Goal: Task Accomplishment & Management: Manage account settings

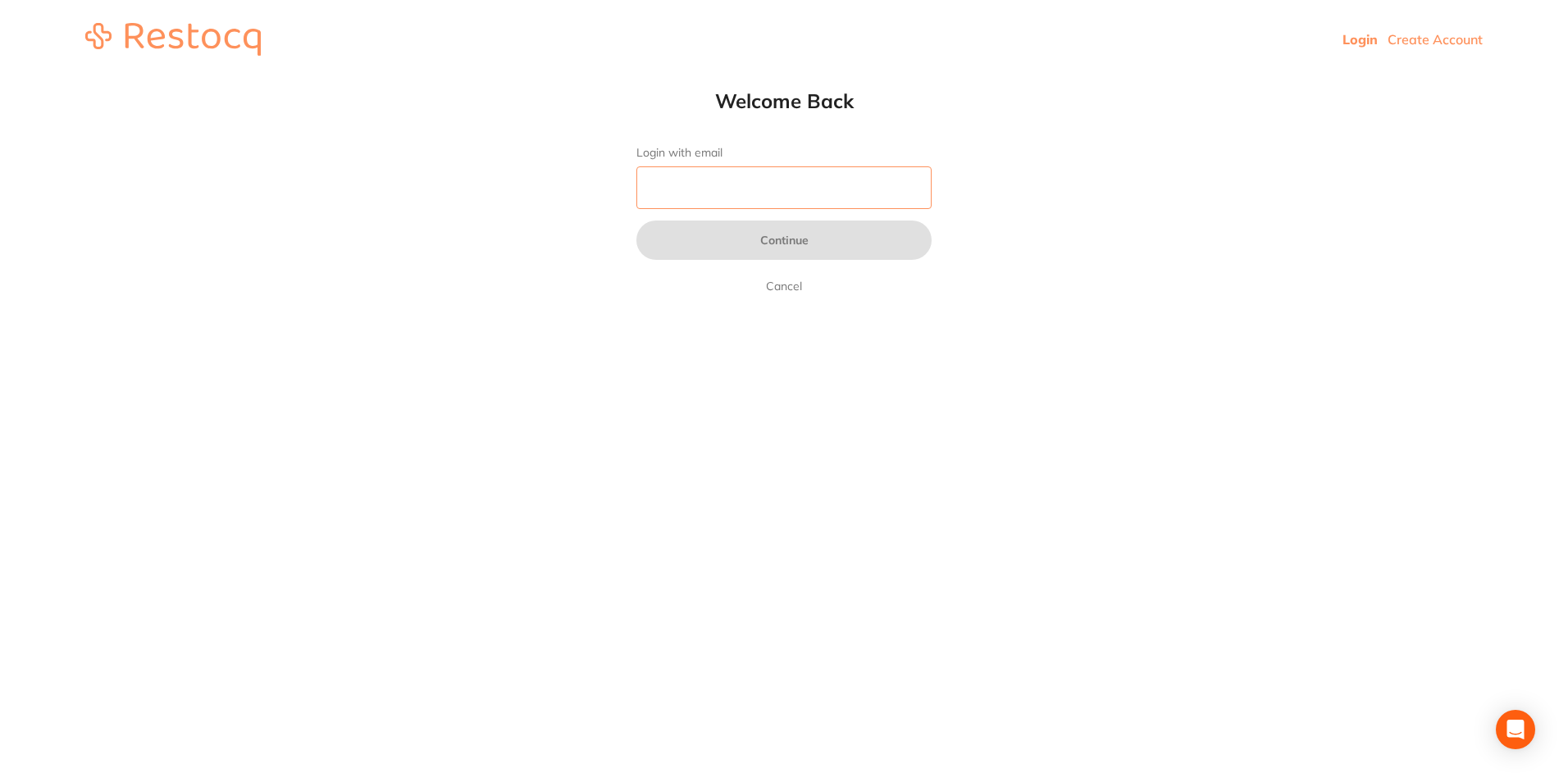
drag, startPoint x: 857, startPoint y: 196, endPoint x: 853, endPoint y: 203, distance: 8.1
click at [857, 196] on input "Login with email" at bounding box center [784, 188] width 295 height 43
type input "[EMAIL_ADDRESS][DOMAIN_NAME]"
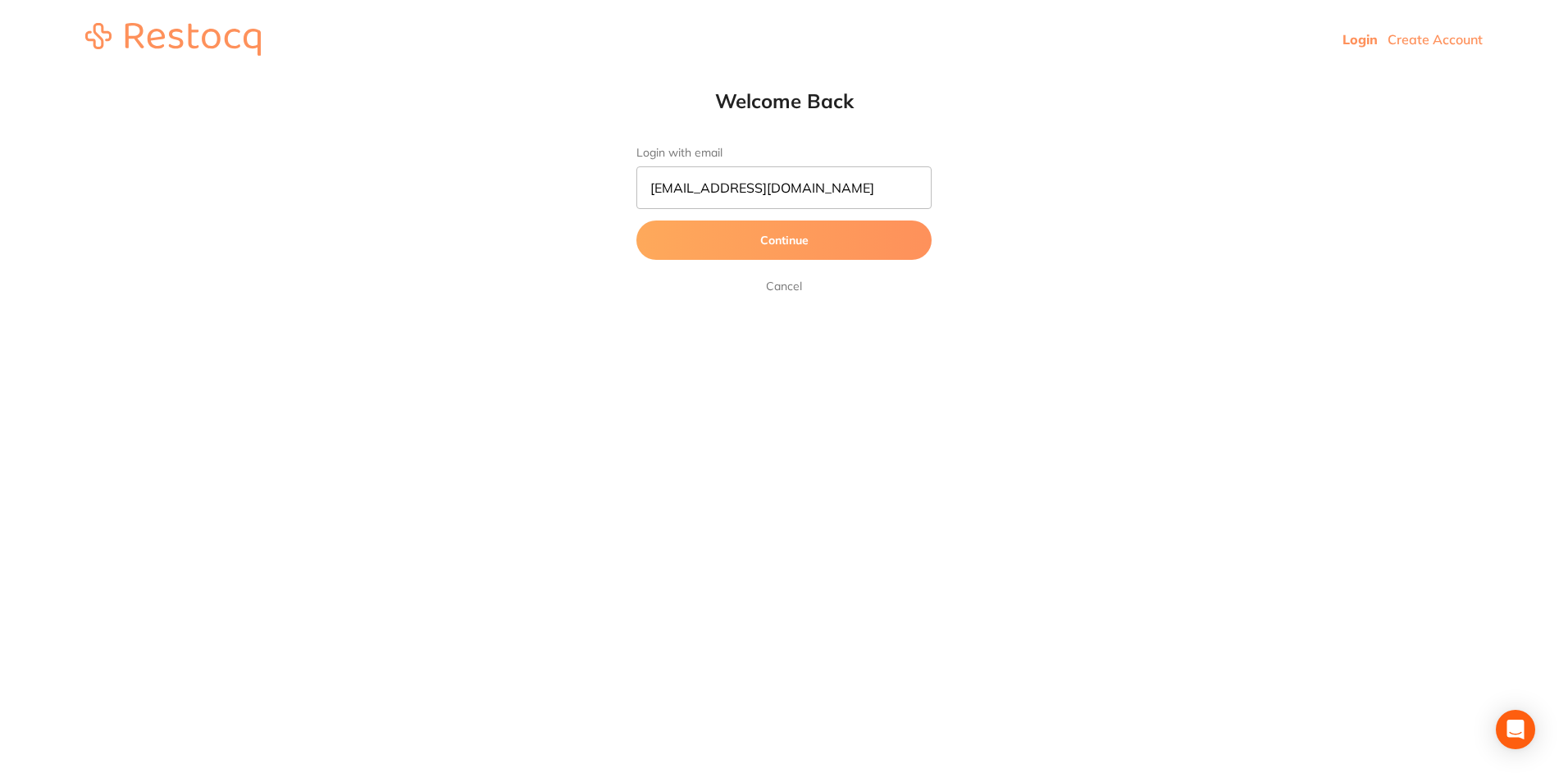
click at [740, 246] on button "Continue" at bounding box center [784, 240] width 295 height 39
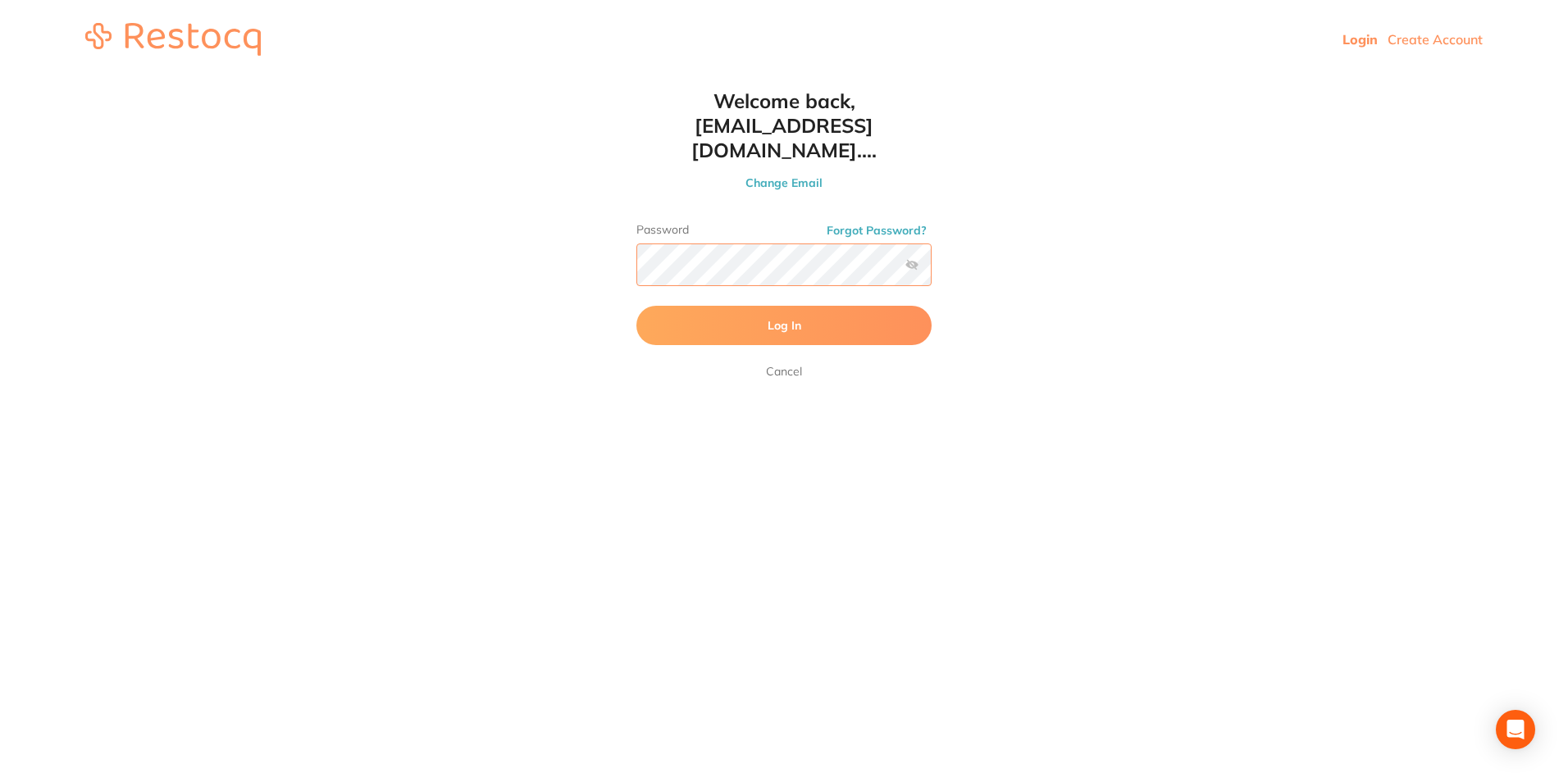
click button "Log In" at bounding box center [784, 326] width 295 height 39
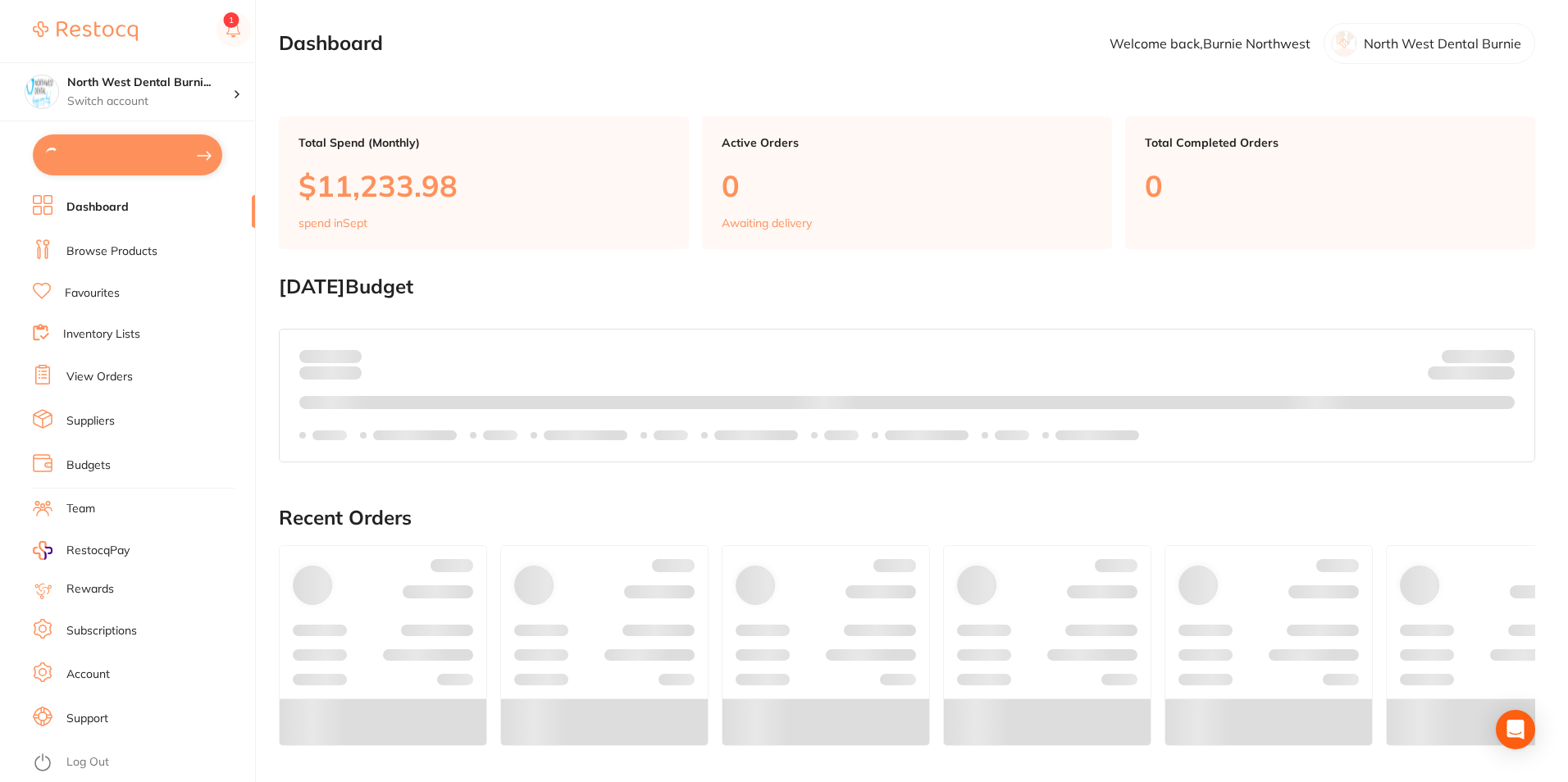
type textarea "surgical gloves discounted [PERSON_NAME] retractor discounted to 0"
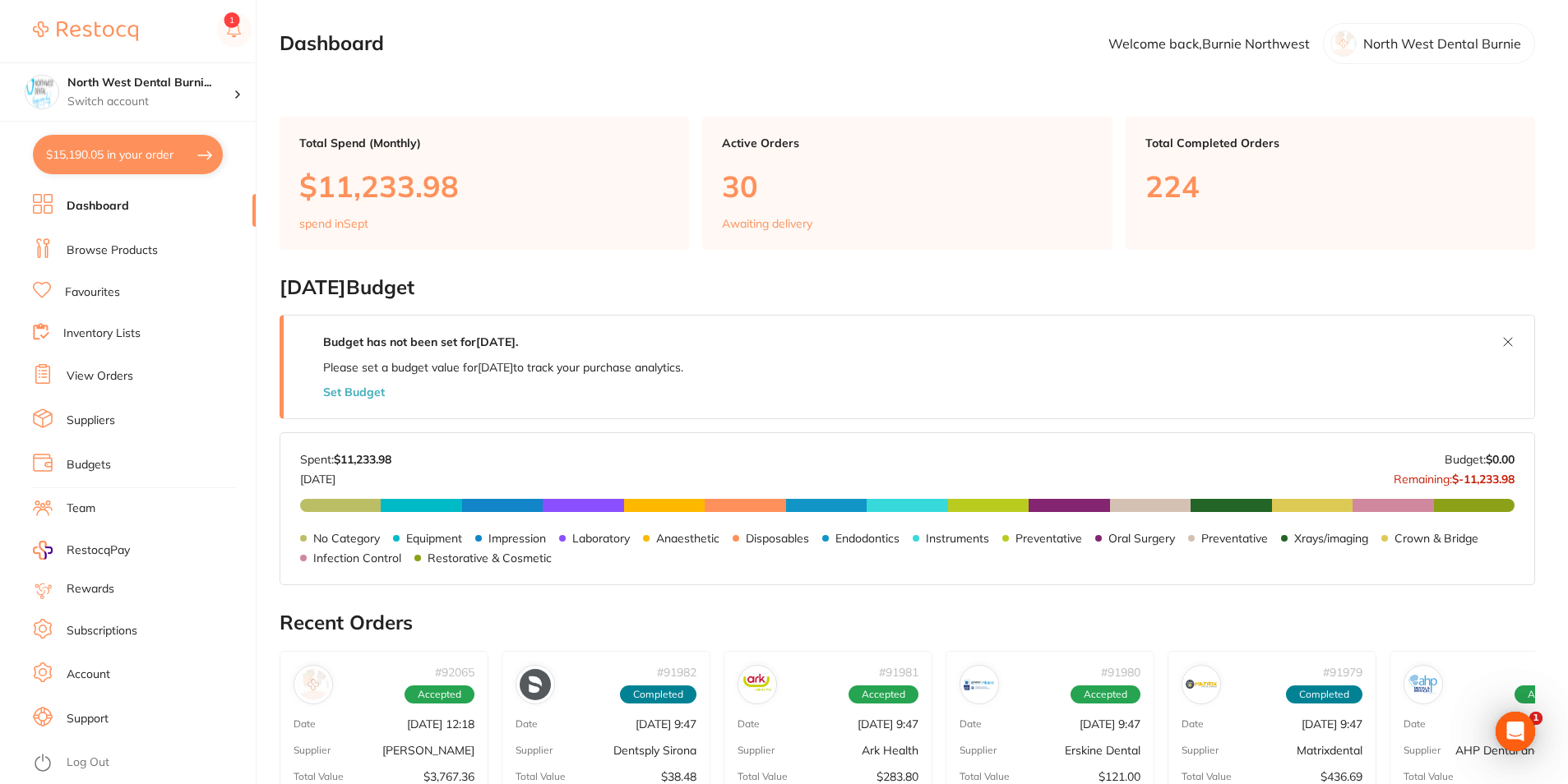
click at [103, 375] on link "View Orders" at bounding box center [100, 376] width 67 height 16
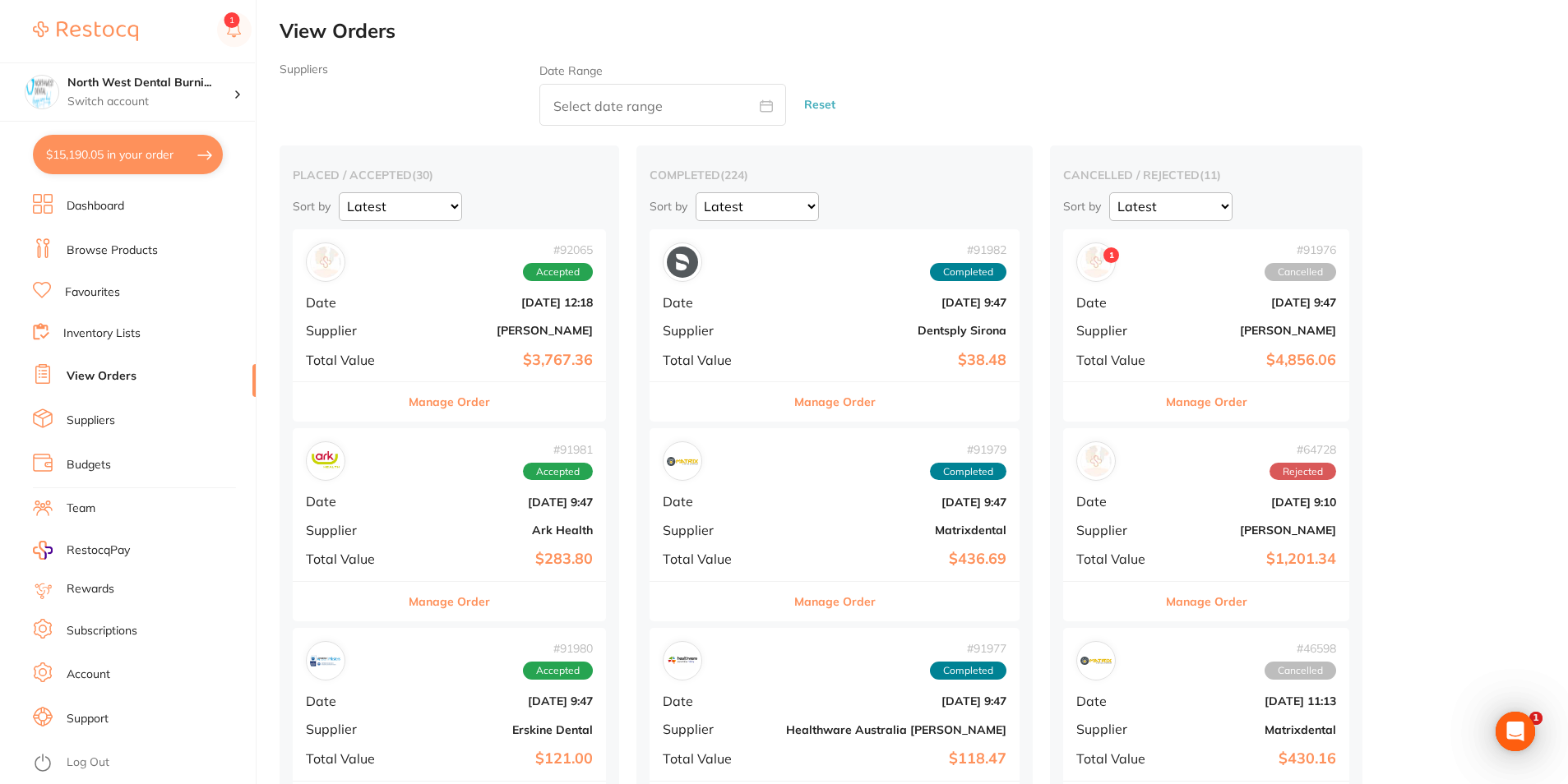
click at [419, 400] on button "Manage Order" at bounding box center [449, 401] width 81 height 39
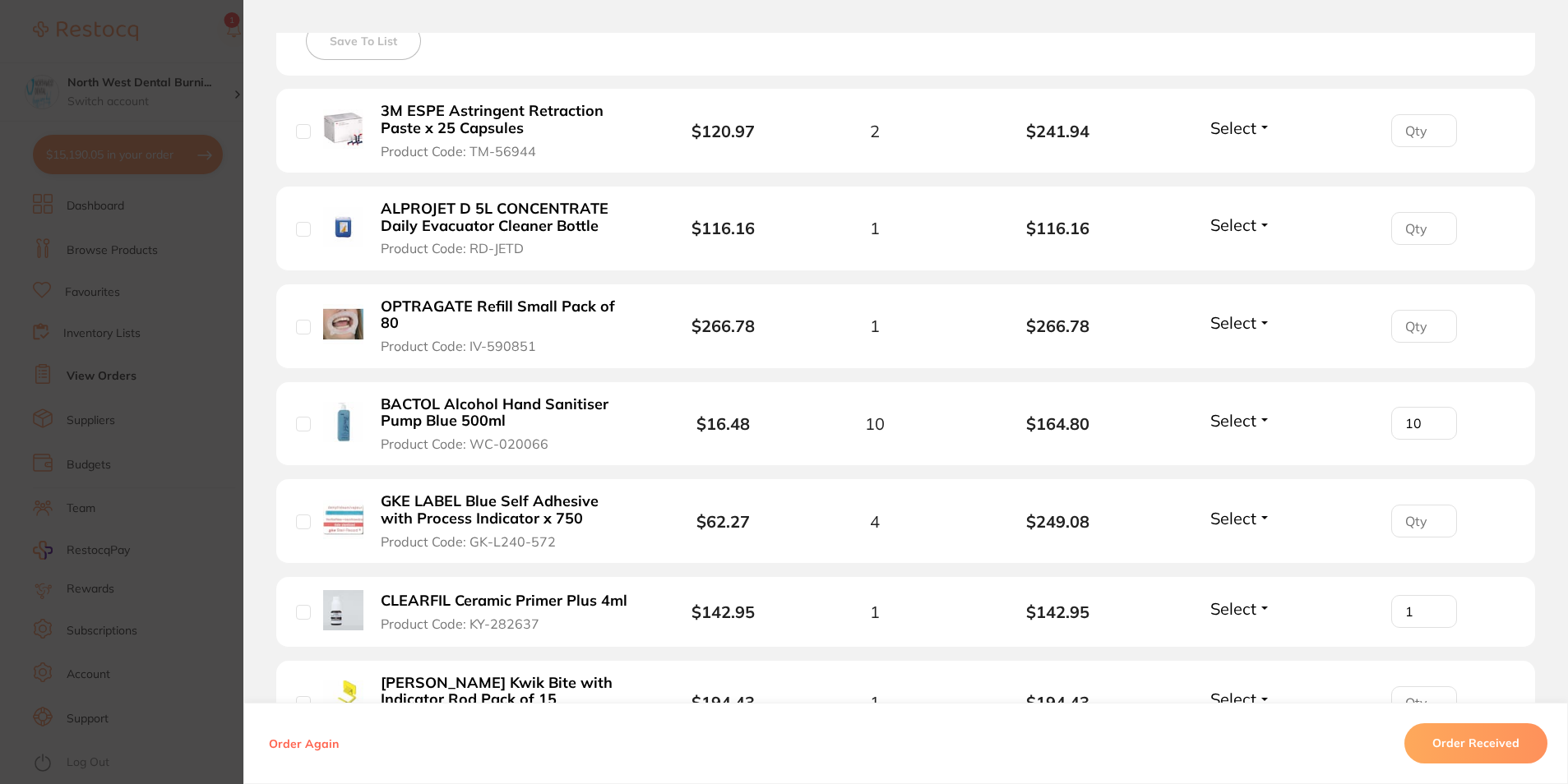
scroll to position [493, 0]
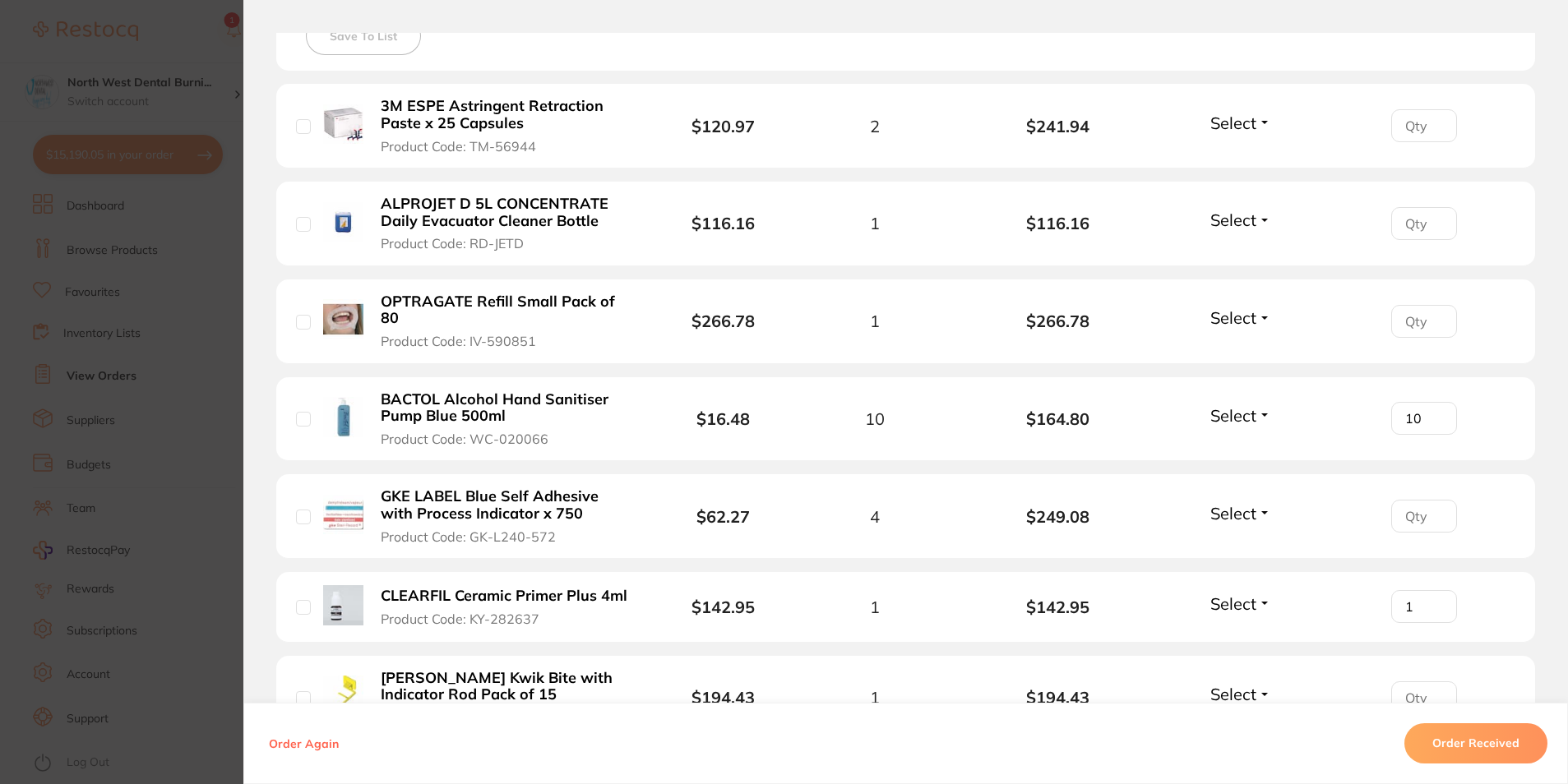
click at [117, 214] on section "Order ID: Restocq- 92065 Order Information Accepted Order Order Date [DATE] 12:…" at bounding box center [784, 392] width 1568 height 784
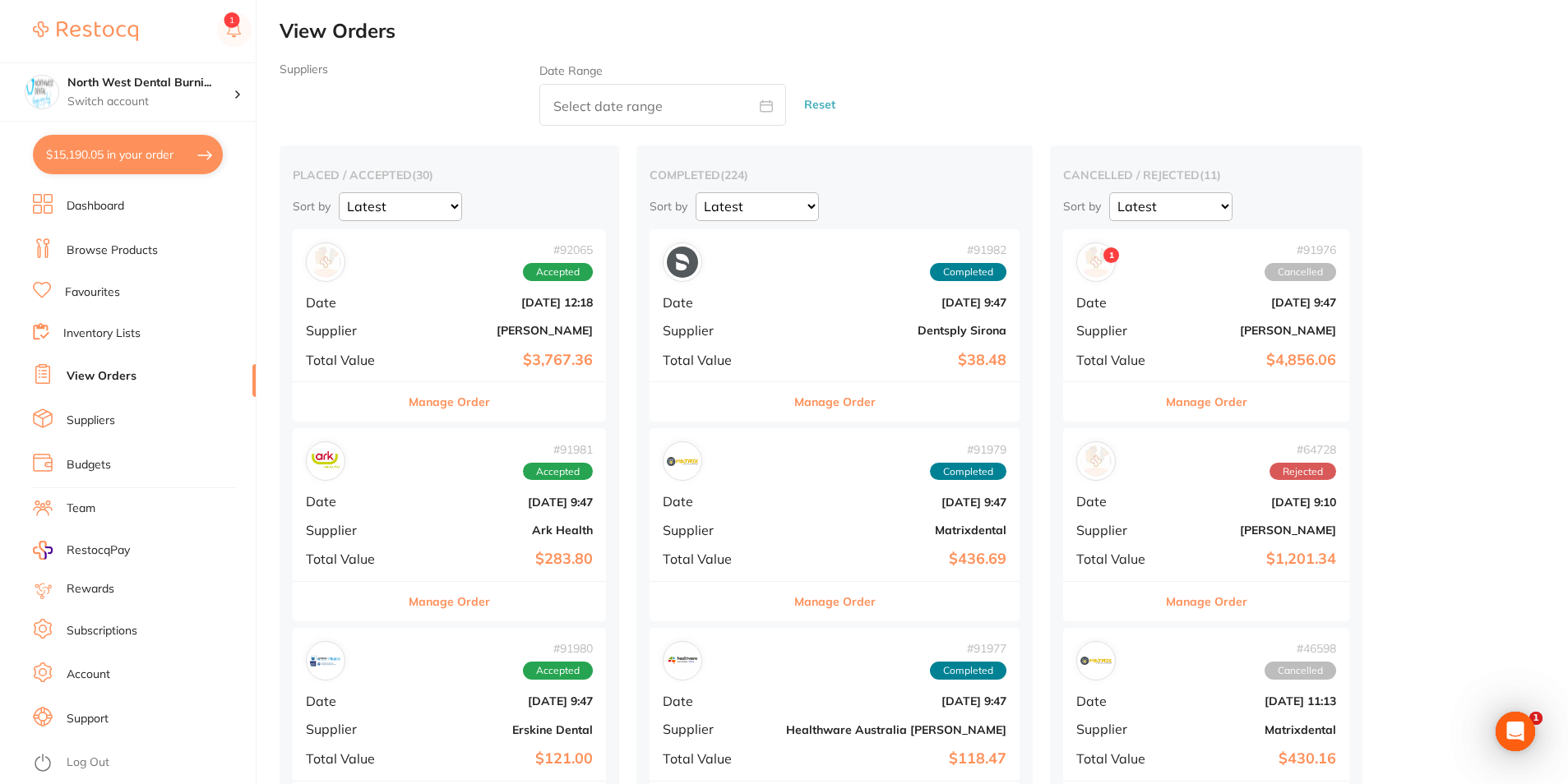
click at [453, 608] on button "Manage Order" at bounding box center [449, 601] width 81 height 39
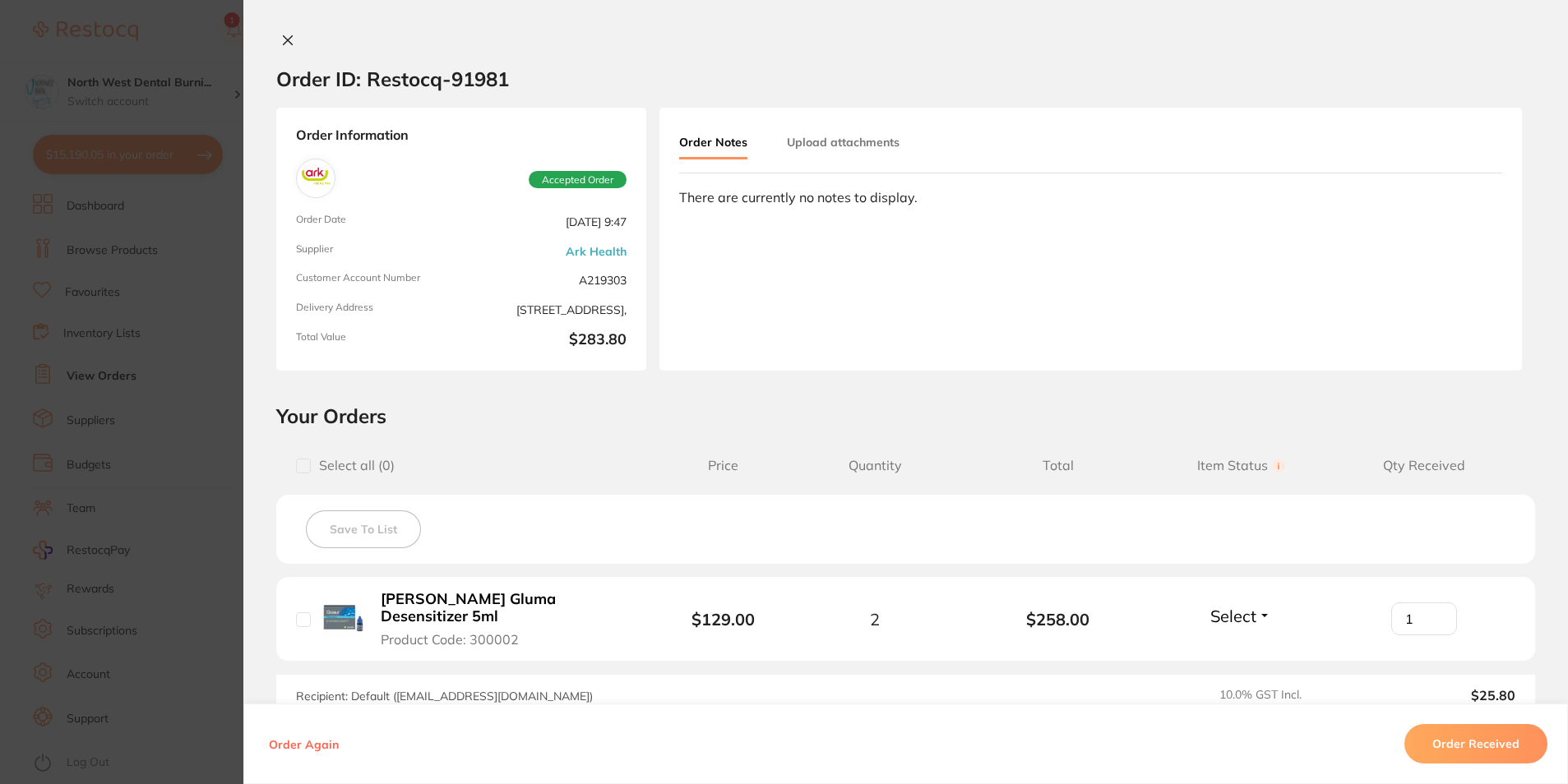
click at [182, 411] on section "Order ID: Restocq- 91981 Order Information Accepted Order Order Date [DATE] 9:4…" at bounding box center [784, 392] width 1568 height 784
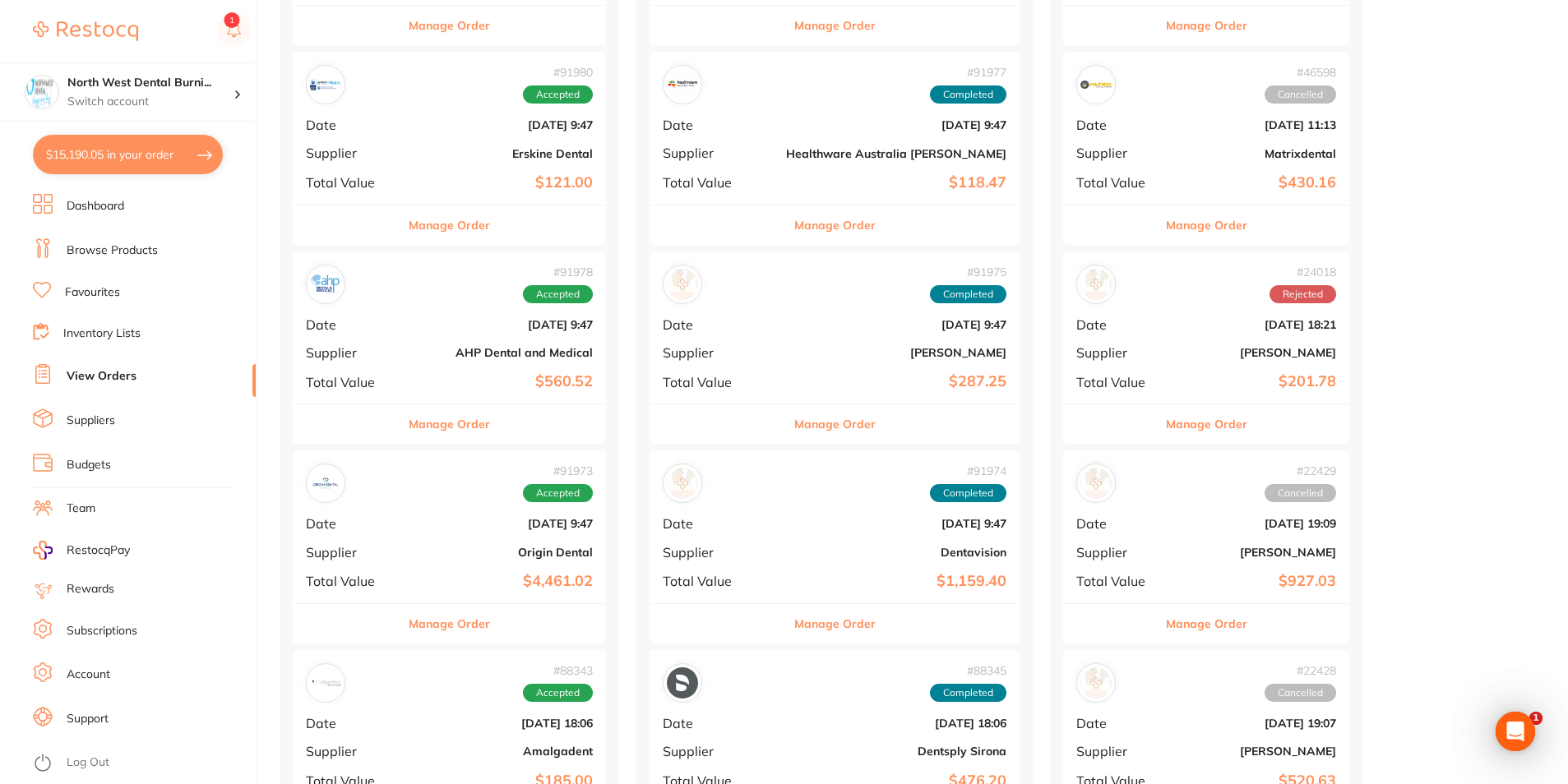
scroll to position [739, 0]
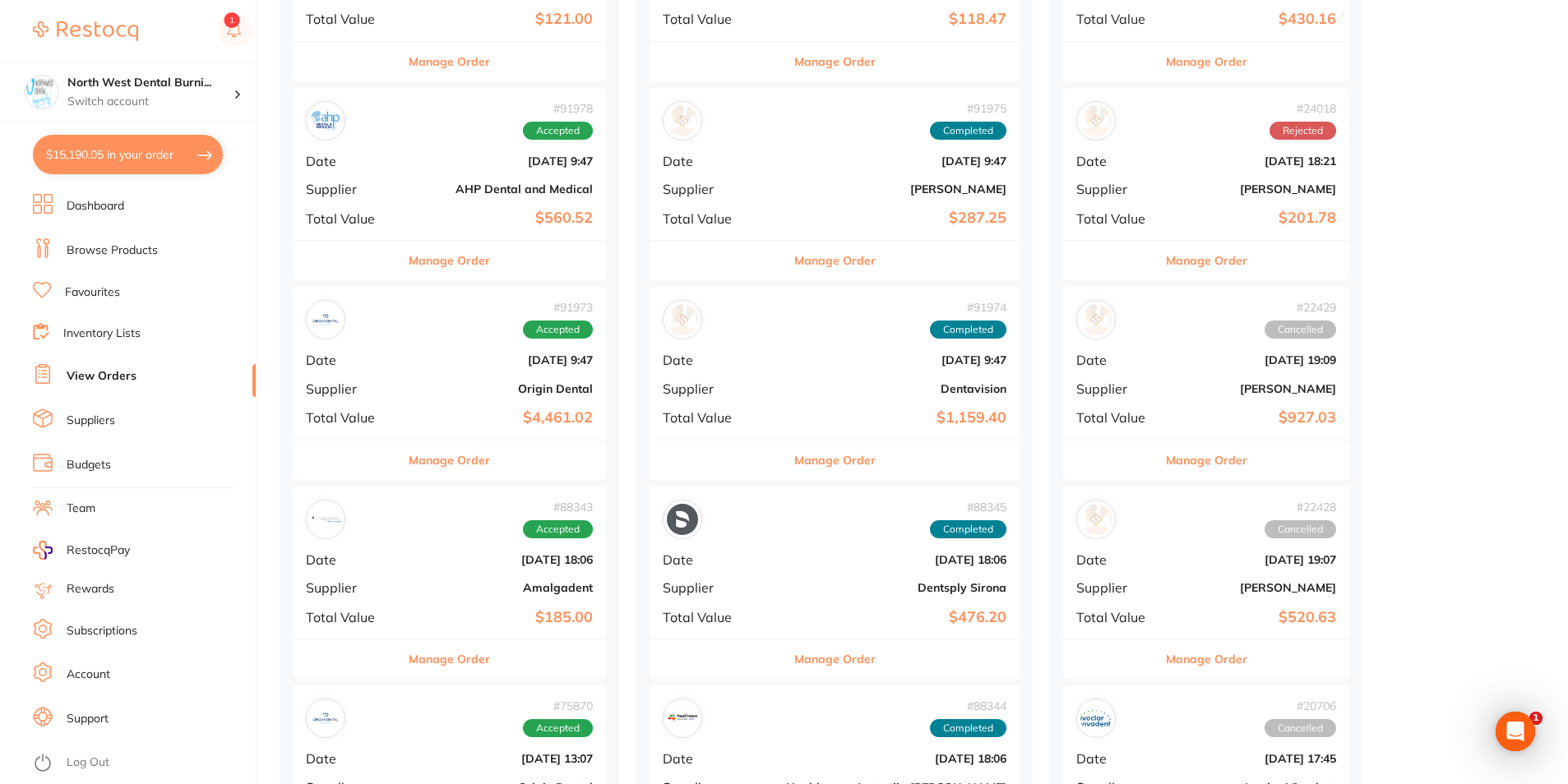
click at [794, 456] on button "Manage Order" at bounding box center [834, 460] width 81 height 39
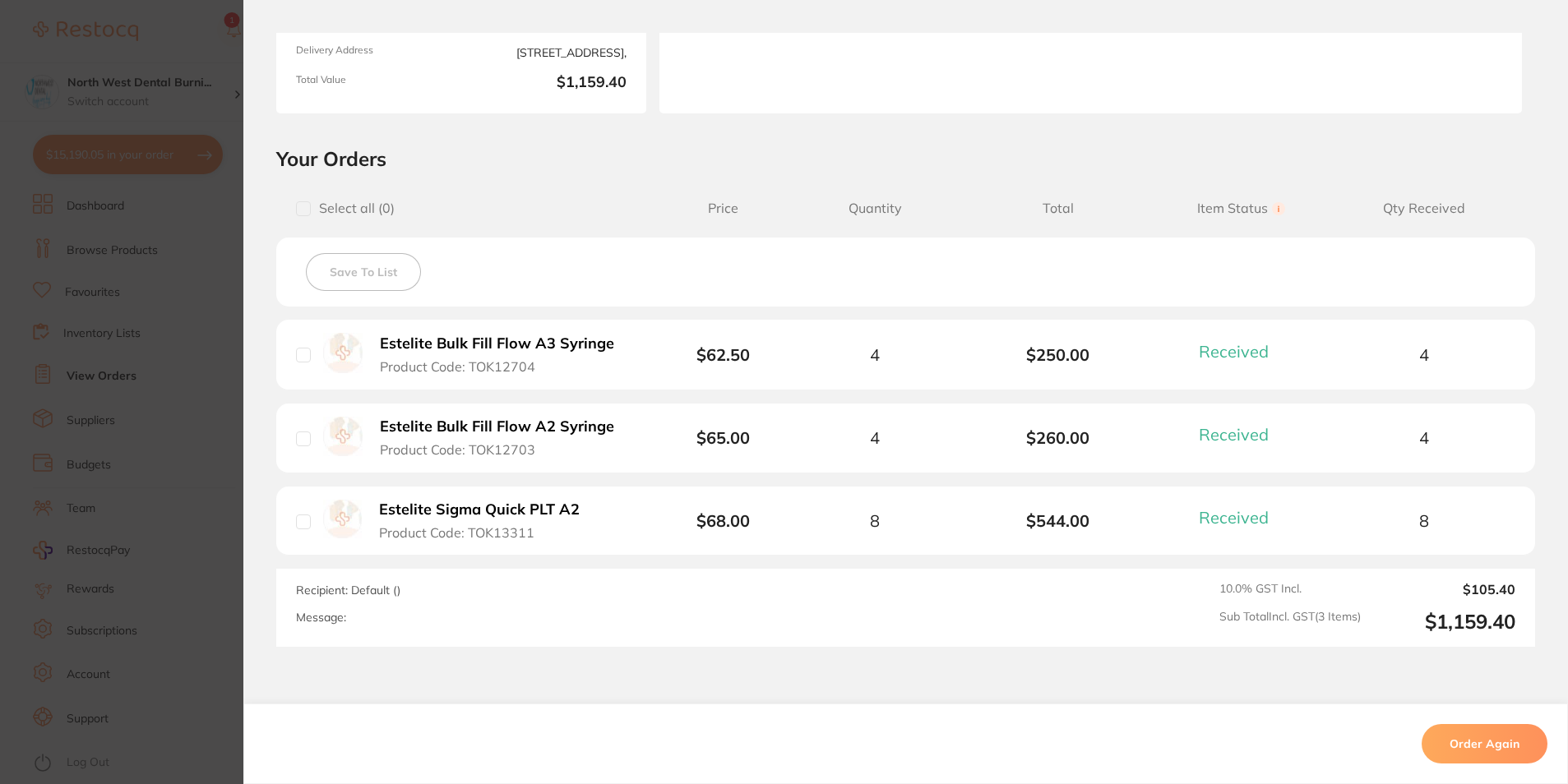
scroll to position [164, 0]
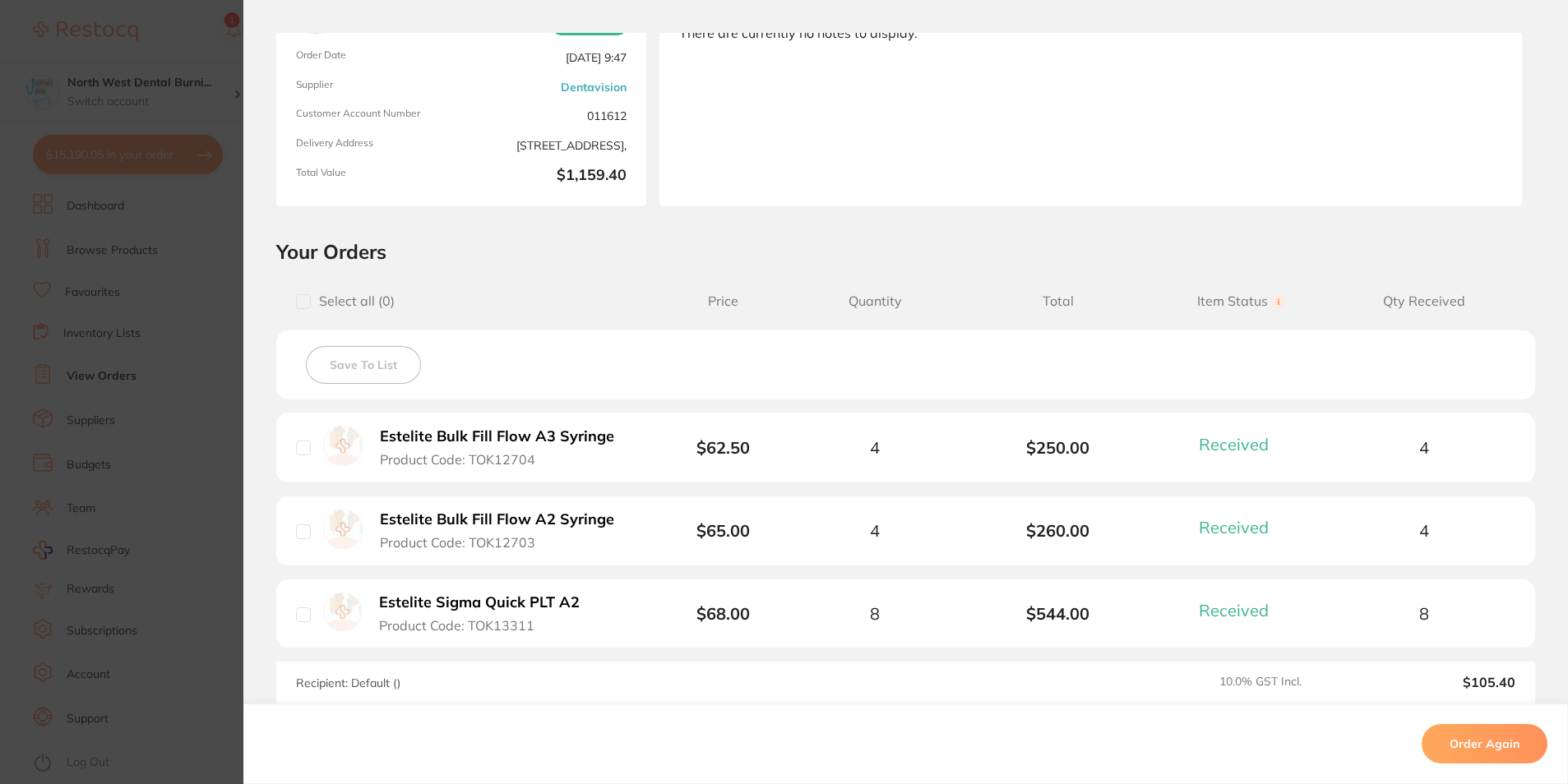
click at [125, 229] on section "Order ID: Restocq- 91974 Order Information 3 Received Completed Order Order Dat…" at bounding box center [784, 392] width 1568 height 784
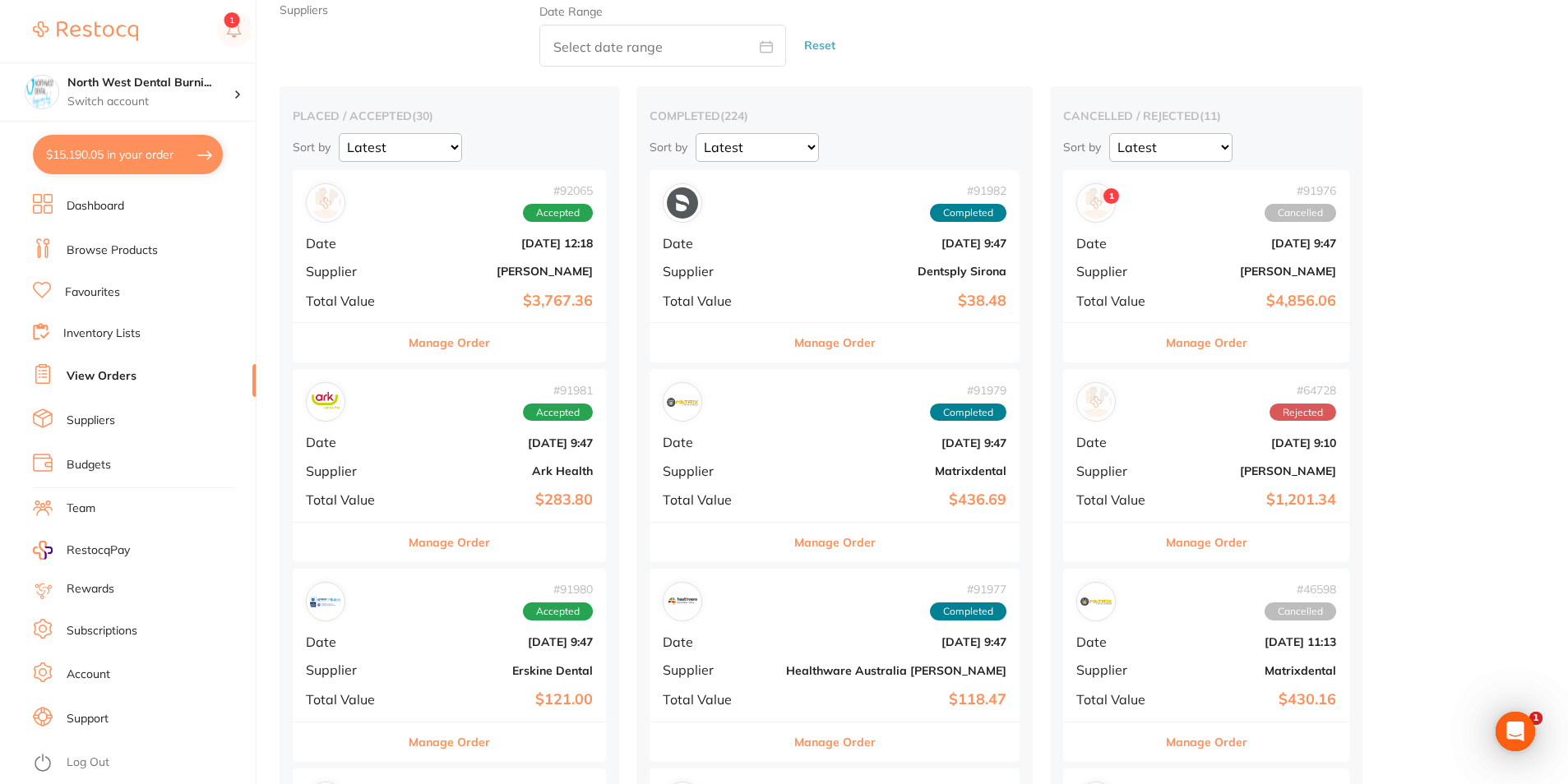
scroll to position [49, 0]
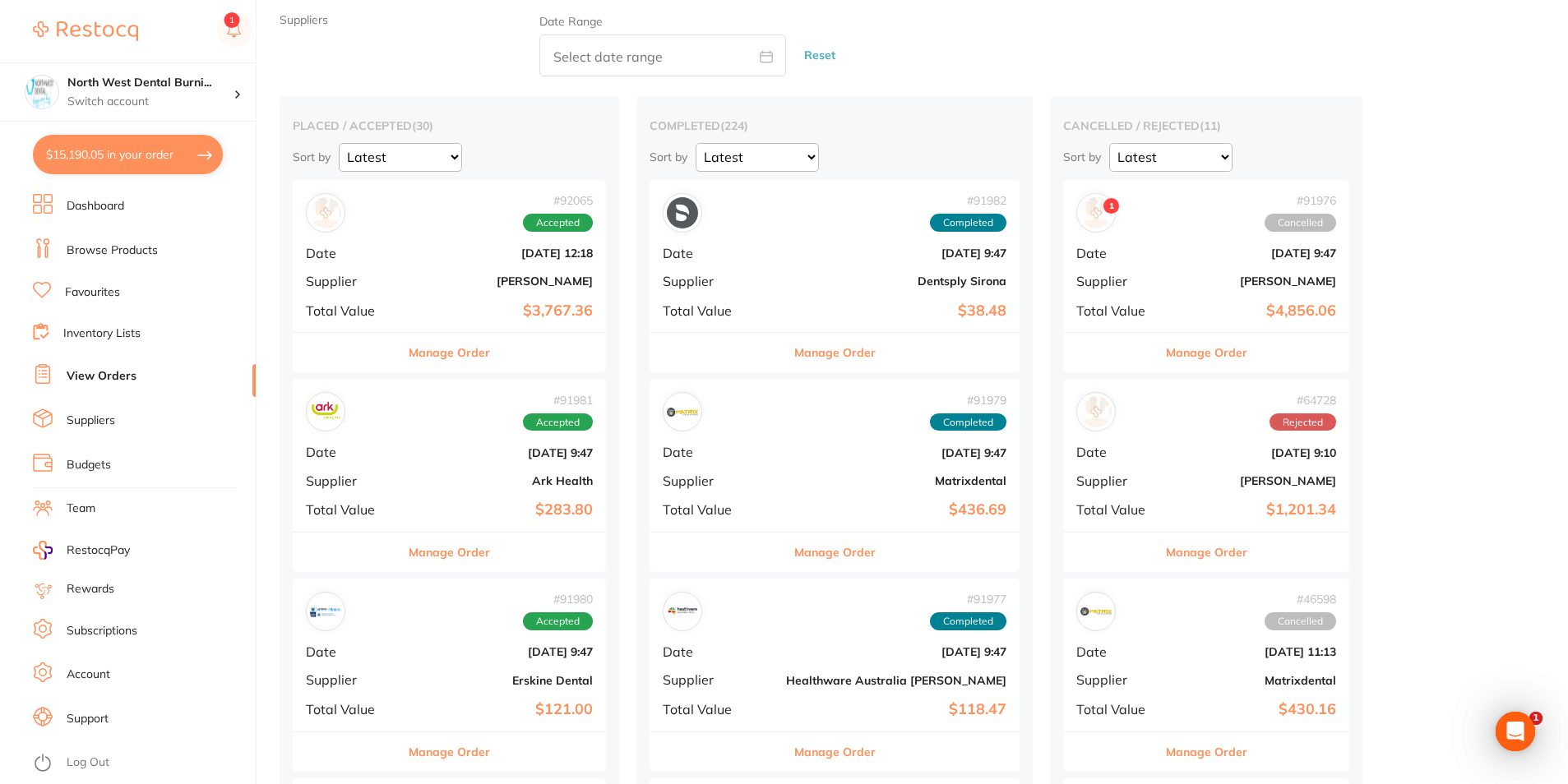
click at [794, 343] on button "Manage Order" at bounding box center [834, 352] width 81 height 39
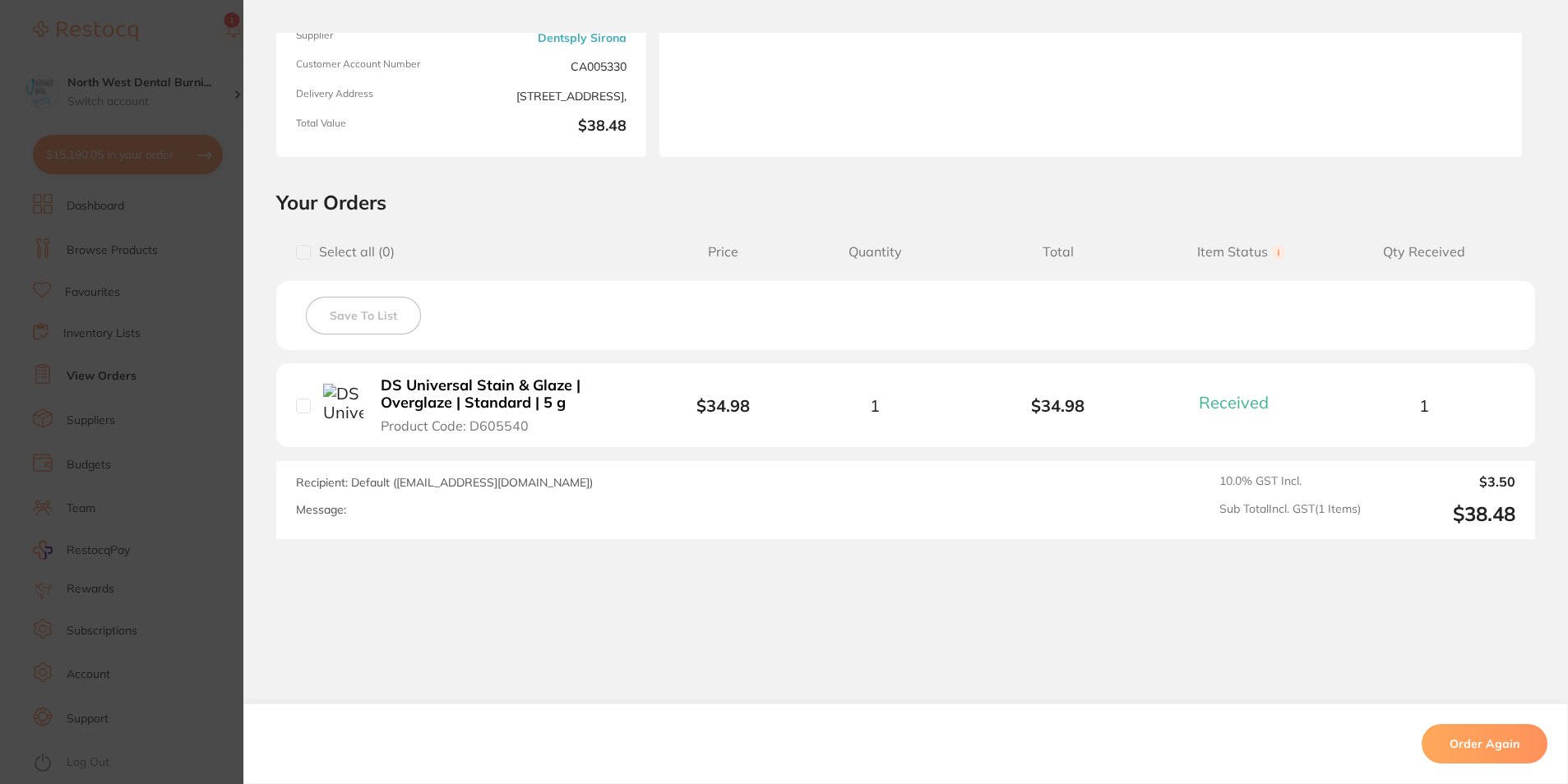
drag, startPoint x: 171, startPoint y: 117, endPoint x: 296, endPoint y: 430, distance: 337.0
click at [171, 117] on section "Order ID: Restocq- 91982 Order Information 1 Received Completed Order Order Dat…" at bounding box center [784, 392] width 1568 height 784
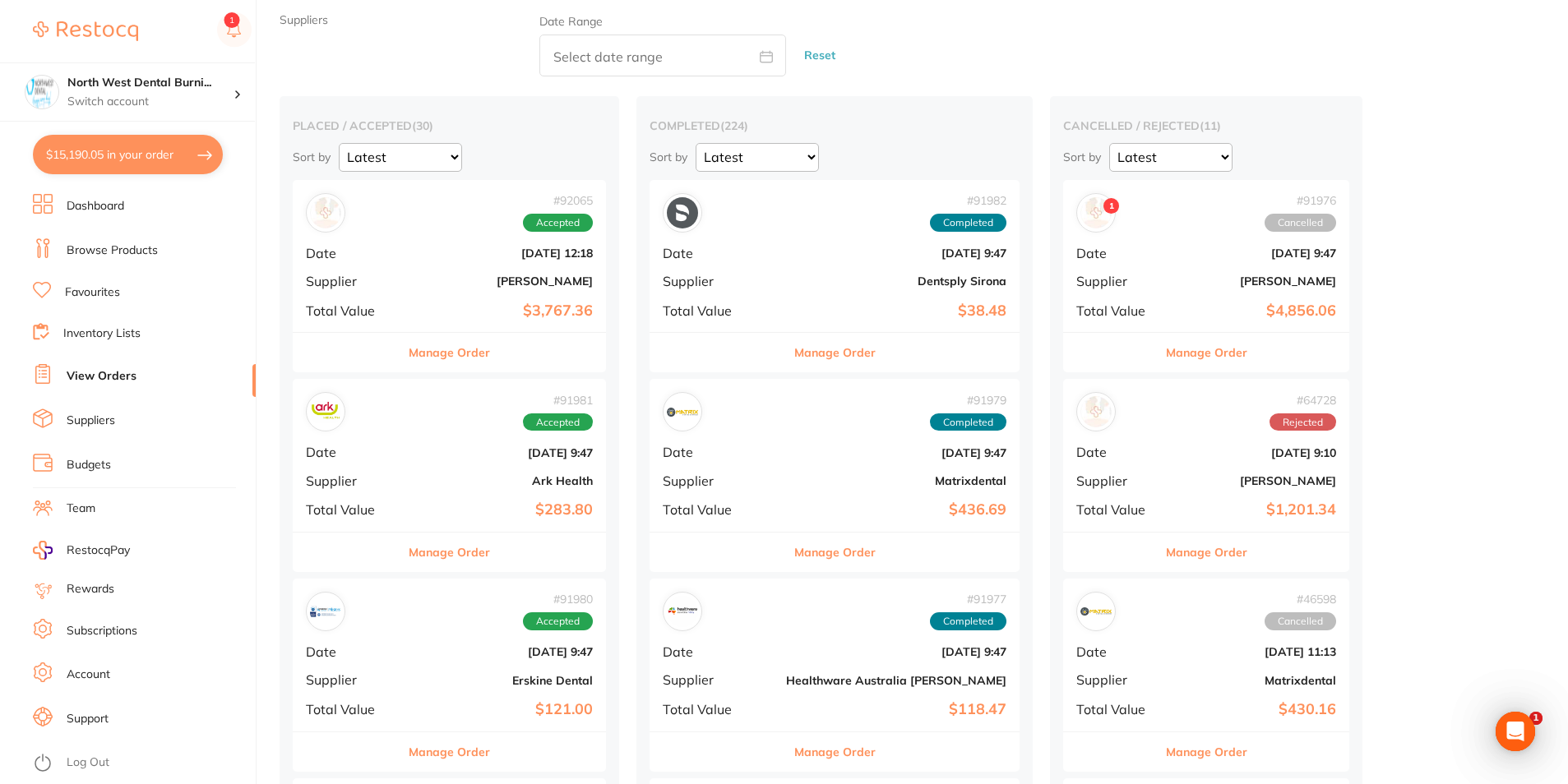
click at [801, 554] on button "Manage Order" at bounding box center [834, 552] width 81 height 39
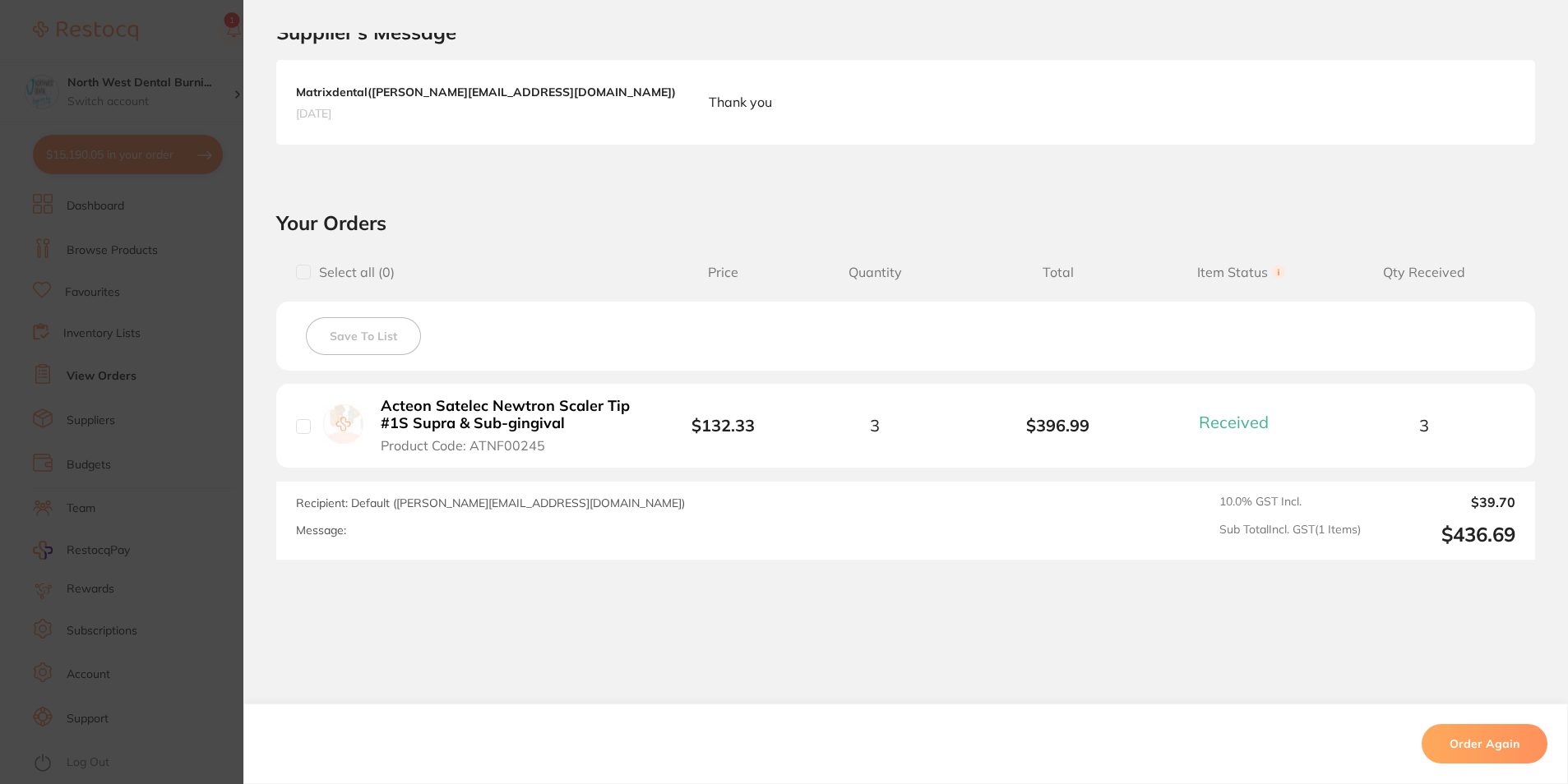
scroll to position [411, 0]
